Goal: Information Seeking & Learning: Check status

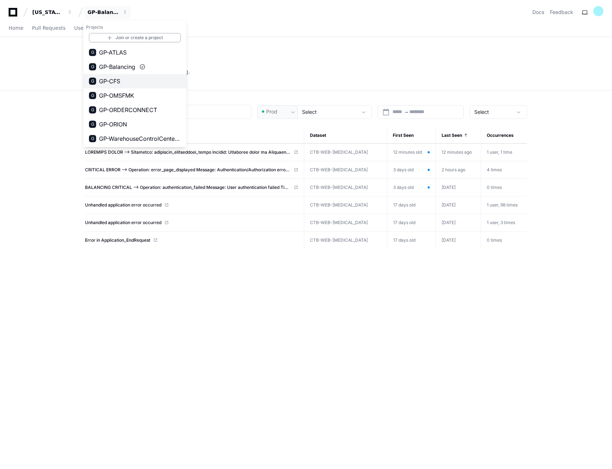
click at [117, 81] on span "GP-CFS" at bounding box center [109, 81] width 21 height 9
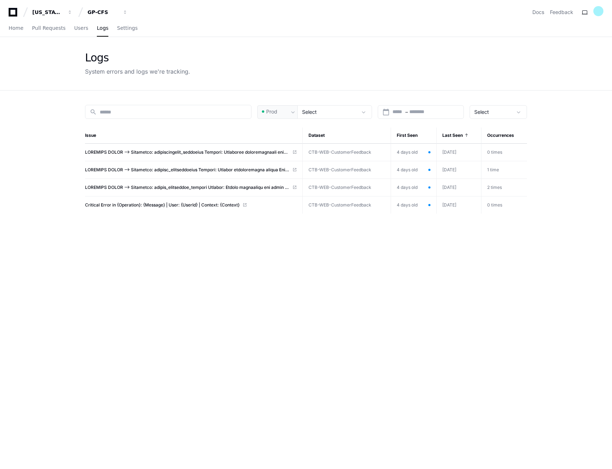
click at [258, 309] on div "search Prod Select calendar_today Start – End date Select Issue Dataset First S…" at bounding box center [305, 324] width 459 height 469
click at [196, 284] on div "search Prod Select calendar_today Start – End date Select Issue Dataset First S…" at bounding box center [305, 324] width 459 height 469
click at [158, 152] on span "CRITICAL ERROR --> Operation: error_page_displayed Message: Authentication/Auth…" at bounding box center [187, 152] width 205 height 6
click at [165, 300] on div "search Prod Select calendar_today Start – End date Select Issue Dataset First S…" at bounding box center [305, 324] width 459 height 469
